Goal: Task Accomplishment & Management: Manage account settings

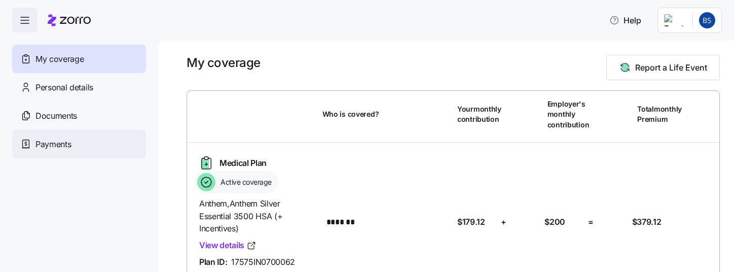
click at [49, 146] on span "Payments" at bounding box center [54, 144] width 36 height 13
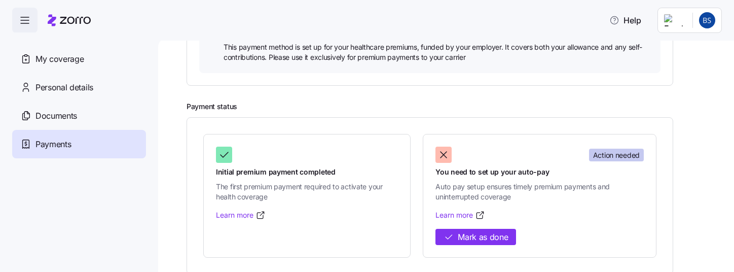
scroll to position [325, 0]
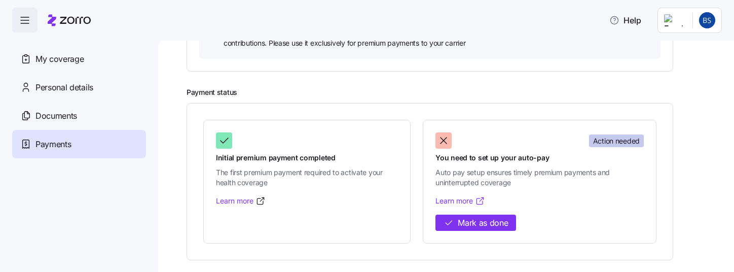
click at [449, 202] on link "Learn more" at bounding box center [461, 201] width 50 height 10
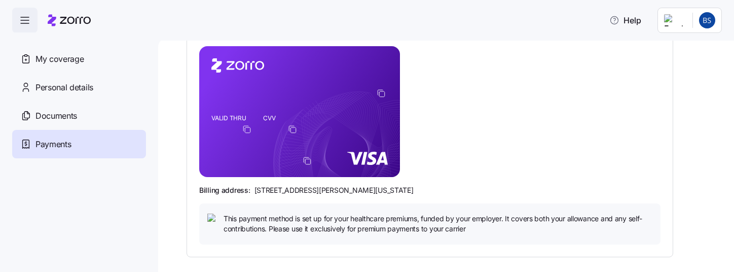
scroll to position [139, 0]
click at [379, 92] on icon "copy-to-clipboard" at bounding box center [382, 94] width 6 height 6
click at [382, 90] on icon "copy-to-clipboard" at bounding box center [381, 92] width 9 height 9
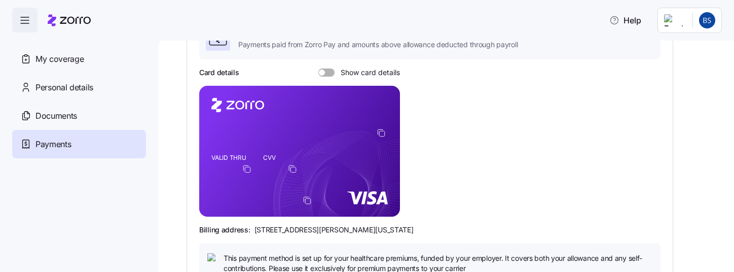
scroll to position [97, 0]
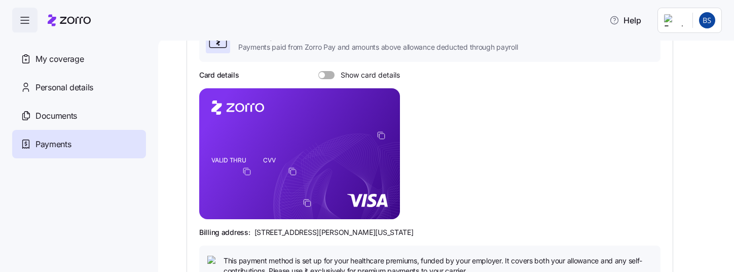
click at [322, 75] on span at bounding box center [322, 75] width 6 height 6
click at [319, 71] on input "Show card details" at bounding box center [319, 71] width 0 height 0
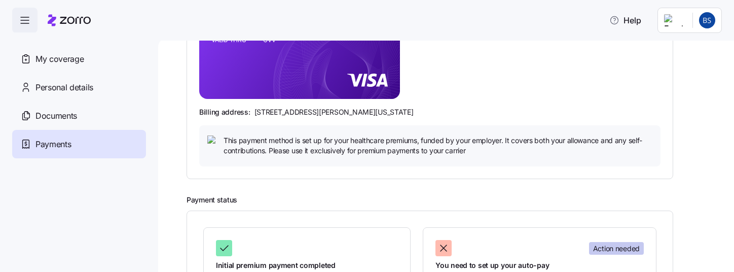
scroll to position [325, 0]
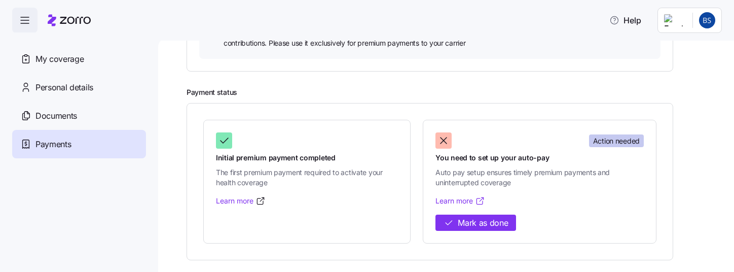
click at [450, 198] on link "Learn more" at bounding box center [461, 201] width 50 height 10
click at [461, 221] on span "Mark as done" at bounding box center [483, 223] width 50 height 13
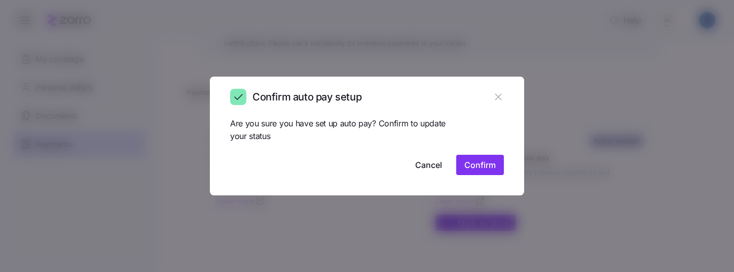
click at [478, 164] on span "Confirm" at bounding box center [480, 165] width 31 height 12
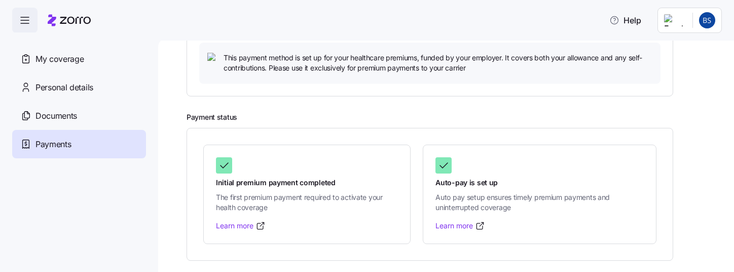
scroll to position [0, 0]
